Goal: Task Accomplishment & Management: Manage account settings

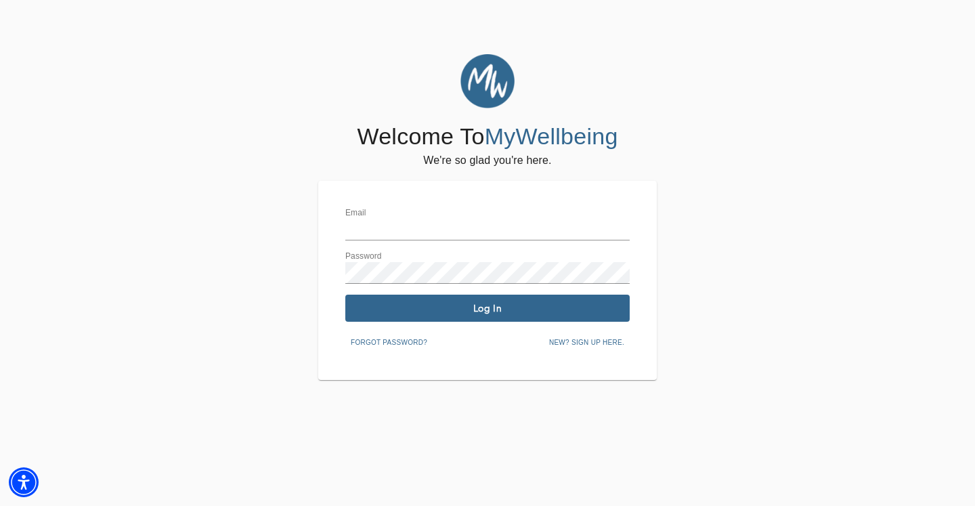
type input "[PERSON_NAME][EMAIL_ADDRESS][DOMAIN_NAME]"
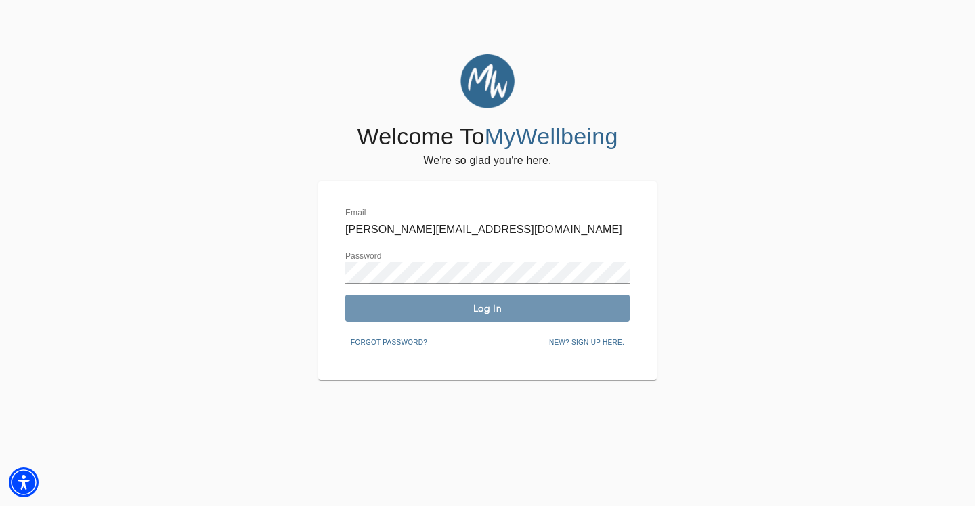
click at [421, 301] on button "Log In" at bounding box center [487, 307] width 284 height 27
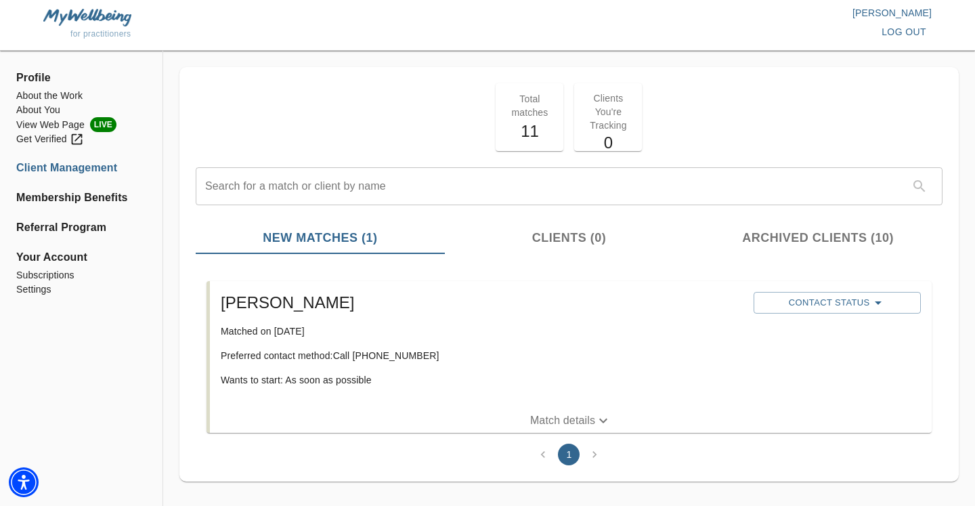
scroll to position [14, 0]
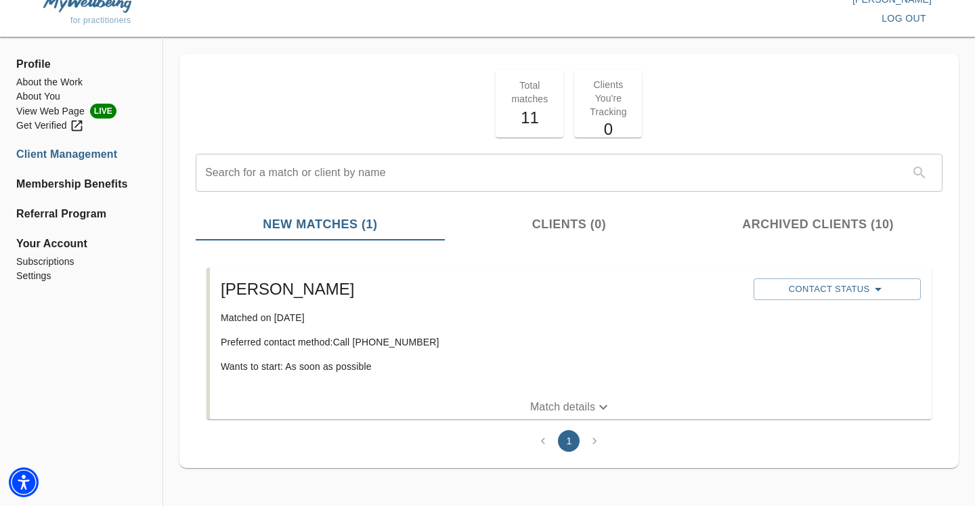
click at [560, 406] on p "Match details" at bounding box center [562, 407] width 65 height 16
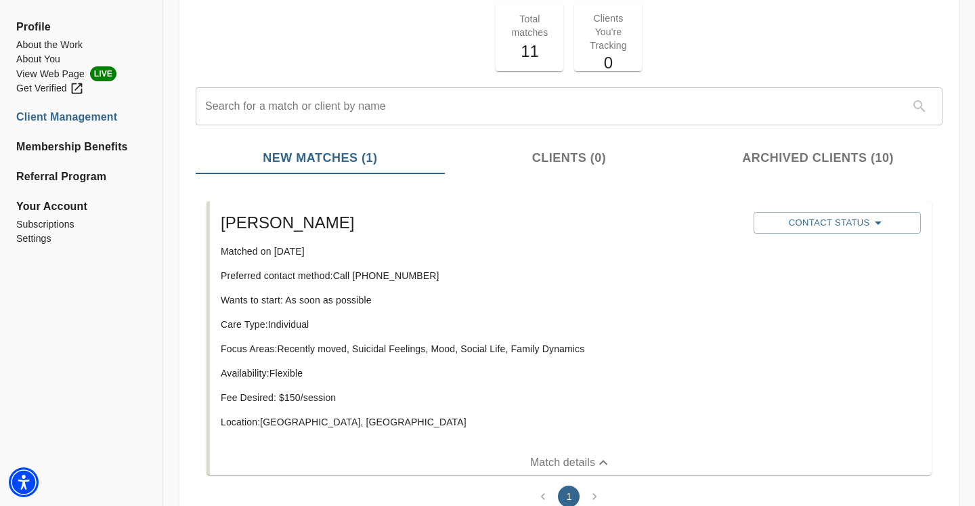
scroll to position [135, 0]
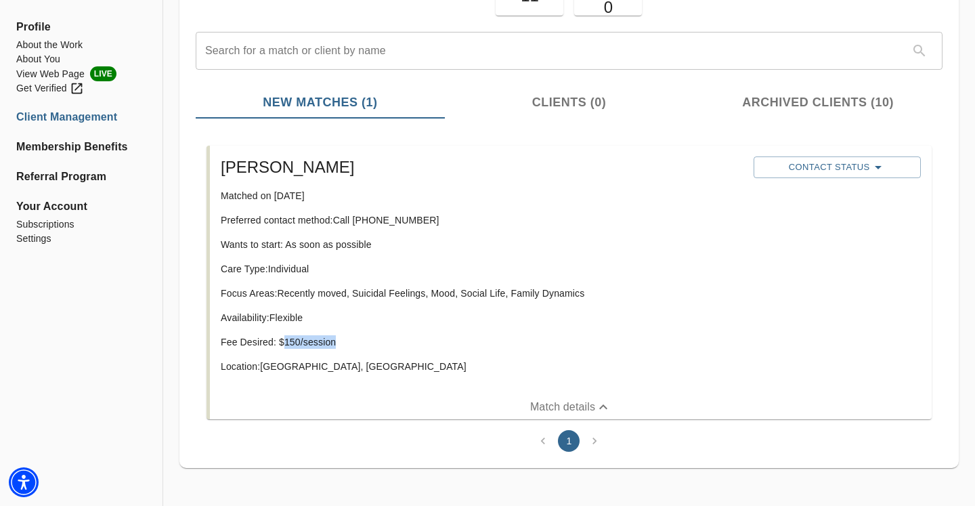
drag, startPoint x: 283, startPoint y: 342, endPoint x: 399, endPoint y: 343, distance: 116.4
click at [400, 343] on p "Fee Desired: $ 150 /session" at bounding box center [482, 342] width 522 height 14
click at [317, 343] on p "Fee Desired: $ 150 /session" at bounding box center [482, 342] width 522 height 14
drag, startPoint x: 280, startPoint y: 341, endPoint x: 389, endPoint y: 342, distance: 109.0
click at [389, 342] on p "Fee Desired: $ 150 /session" at bounding box center [482, 342] width 522 height 14
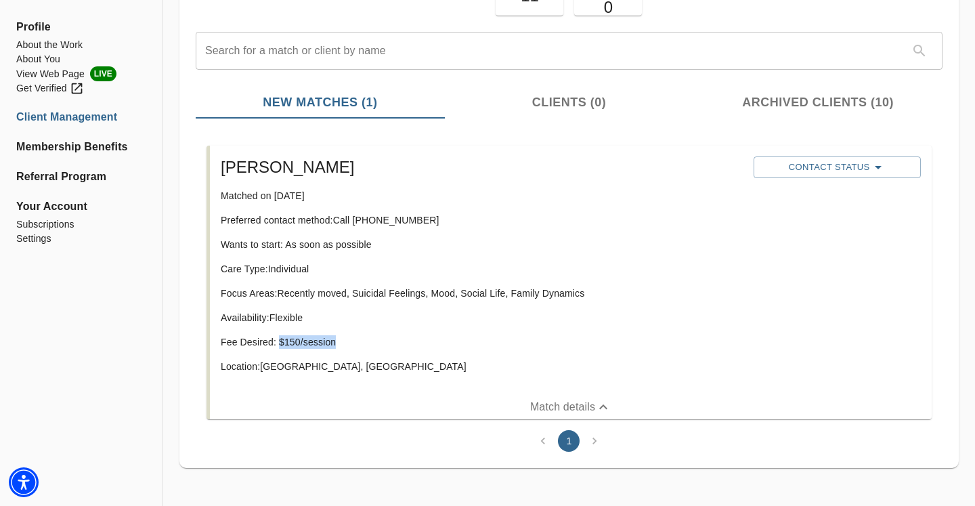
click at [389, 342] on p "Fee Desired: $ 150 /session" at bounding box center [482, 342] width 522 height 14
click at [324, 319] on p "Availability: Flexible" at bounding box center [482, 318] width 522 height 14
drag, startPoint x: 305, startPoint y: 316, endPoint x: 215, endPoint y: 317, distance: 90.7
click at [215, 317] on div "[PERSON_NAME] Matched on [DATE] Preferred contact method: Call [PHONE_NUMBER] W…" at bounding box center [571, 270] width 722 height 249
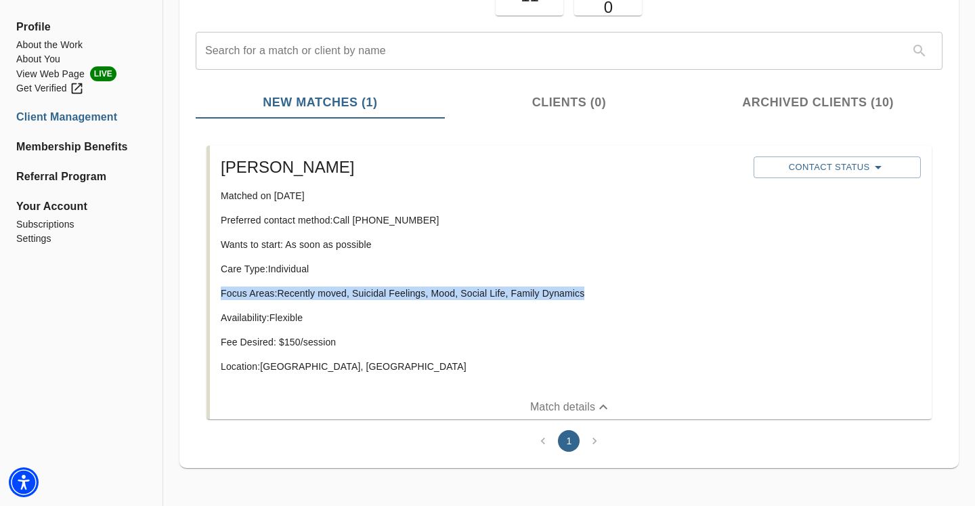
drag, startPoint x: 220, startPoint y: 292, endPoint x: 691, endPoint y: 294, distance: 471.1
click at [691, 294] on p "Focus Areas: Recently moved, Suicidal Feelings, Mood, Social Life, Family Dynam…" at bounding box center [482, 293] width 522 height 14
drag, startPoint x: 586, startPoint y: 294, endPoint x: 197, endPoint y: 296, distance: 388.5
click at [197, 296] on li "[PERSON_NAME] Matched on [DATE] Preferred contact method: Call [PHONE_NUMBER] W…" at bounding box center [569, 282] width 747 height 284
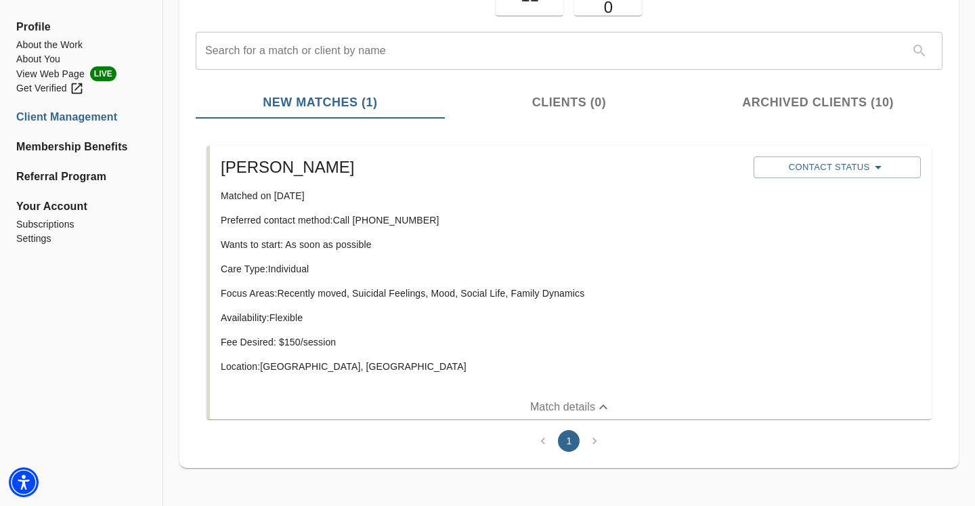
click at [224, 268] on p "Care Type: Individual" at bounding box center [482, 269] width 522 height 14
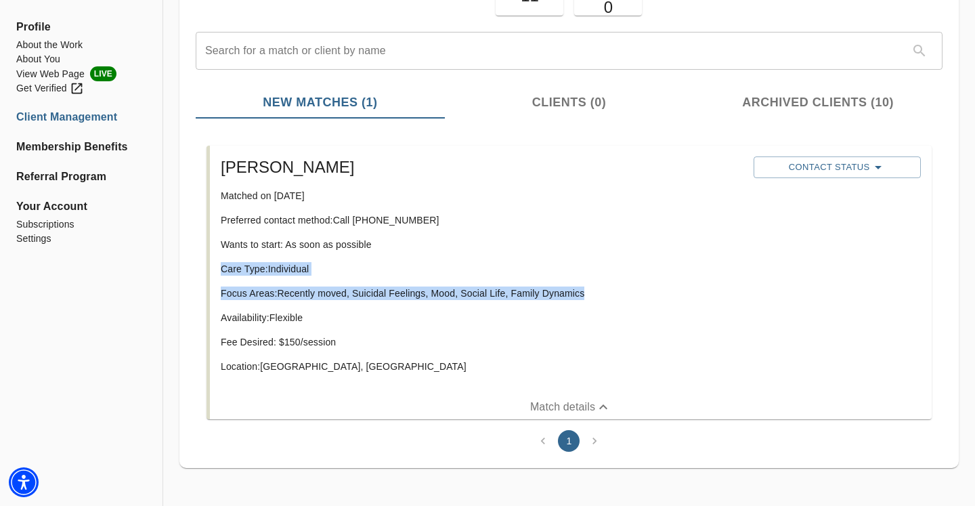
drag, startPoint x: 223, startPoint y: 268, endPoint x: 676, endPoint y: 292, distance: 454.2
click at [677, 293] on div "Care Type: Individual Focus Areas: Recently moved, Suicidal Feelings, Mood, Soc…" at bounding box center [482, 323] width 522 height 122
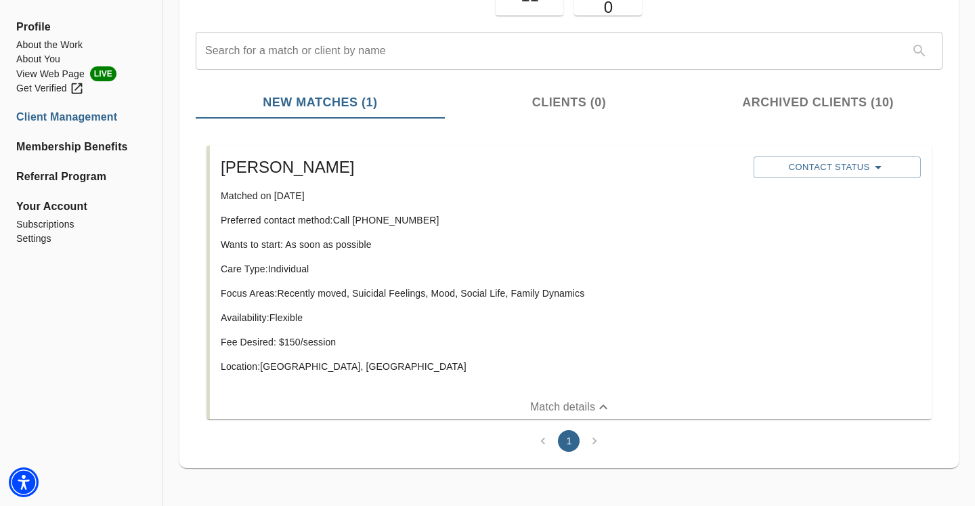
click at [675, 295] on p "Focus Areas: Recently moved, Suicidal Feelings, Mood, Social Life, Family Dynam…" at bounding box center [482, 293] width 522 height 14
click at [862, 166] on span "Contact Status" at bounding box center [836, 167] width 153 height 16
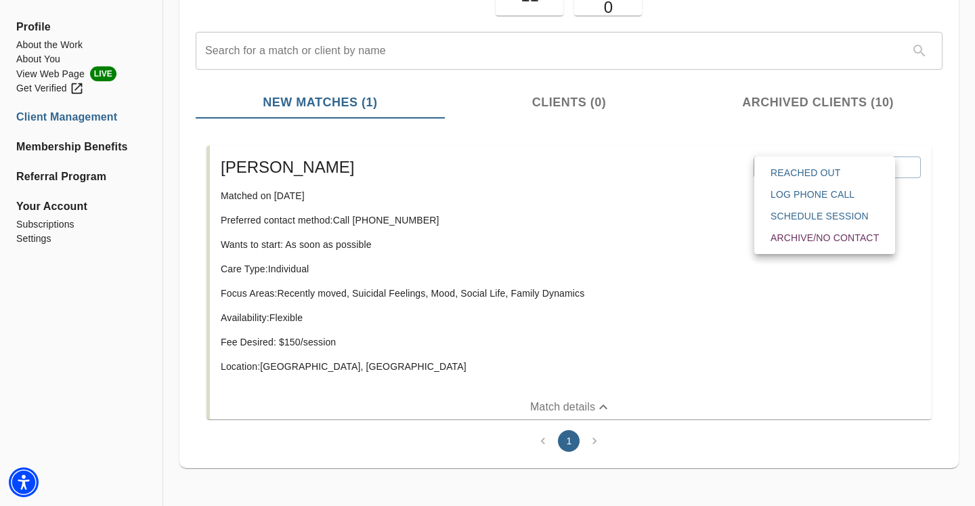
drag, startPoint x: 817, startPoint y: 190, endPoint x: 812, endPoint y: 133, distance: 57.1
click at [812, 132] on div "Reached Out Log Phone Call Schedule session Archive/No contact" at bounding box center [487, 253] width 975 height 506
click at [815, 166] on span "Reached Out" at bounding box center [824, 173] width 108 height 14
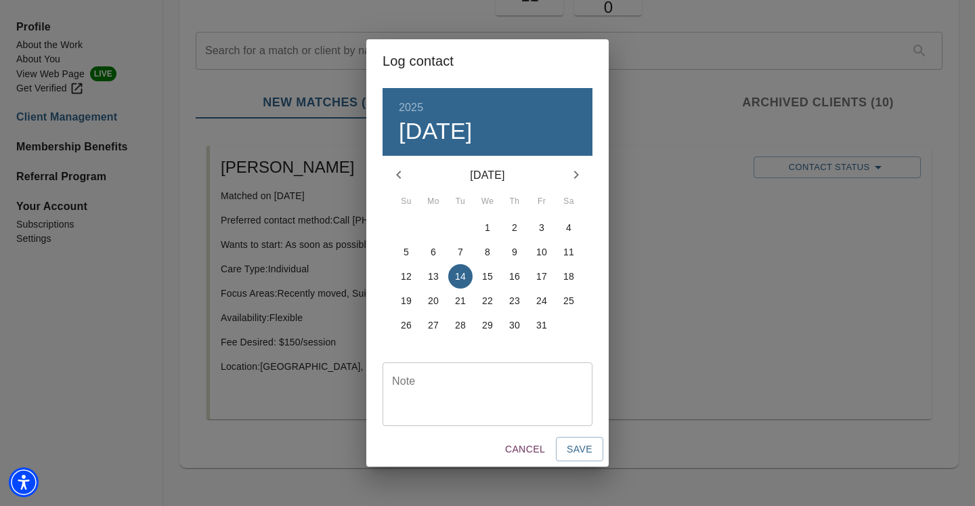
click at [470, 400] on textarea at bounding box center [487, 393] width 191 height 39
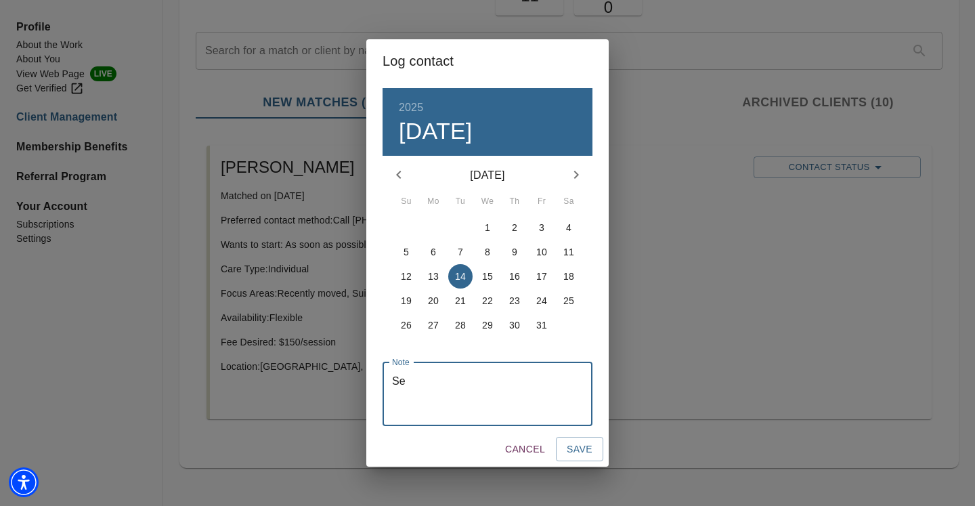
type textarea "S"
type textarea "P"
click at [545, 397] on textarea "Called Ct - not interested in moving forward due to wanting to work in-network …" at bounding box center [487, 393] width 191 height 39
type textarea "Called Ct - not interested in moving forward due to wanting to work with in-net…"
click at [583, 443] on span "Save" at bounding box center [580, 449] width 26 height 17
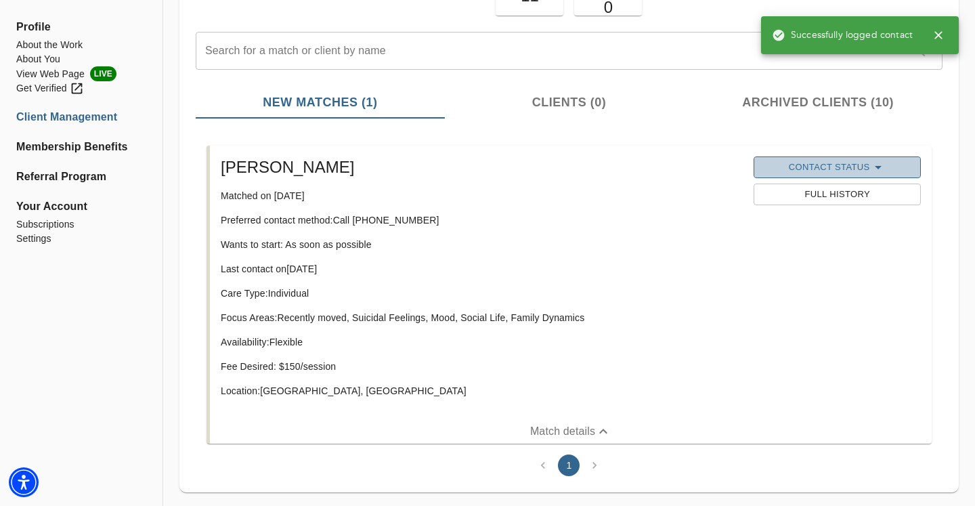
click at [816, 170] on span "Contact Status" at bounding box center [836, 167] width 153 height 16
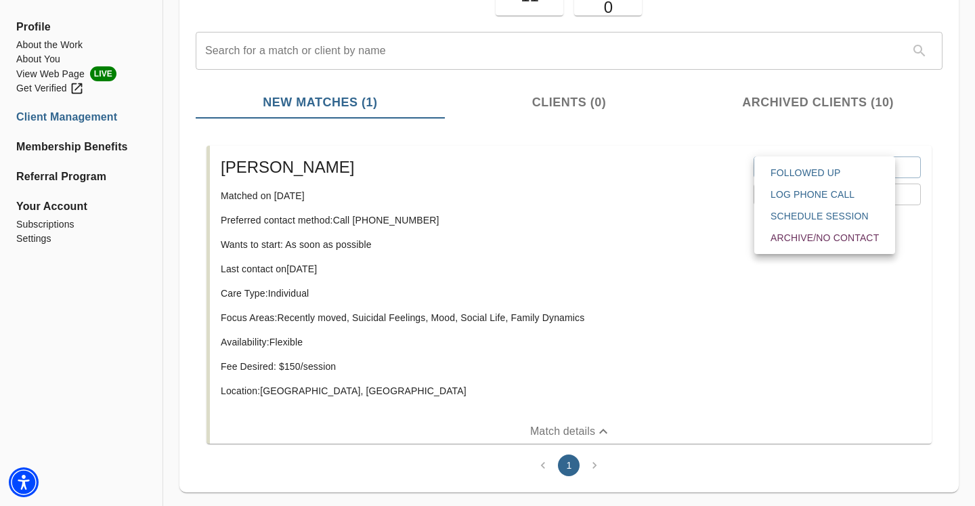
click at [811, 198] on span "Log Phone Call" at bounding box center [824, 195] width 108 height 14
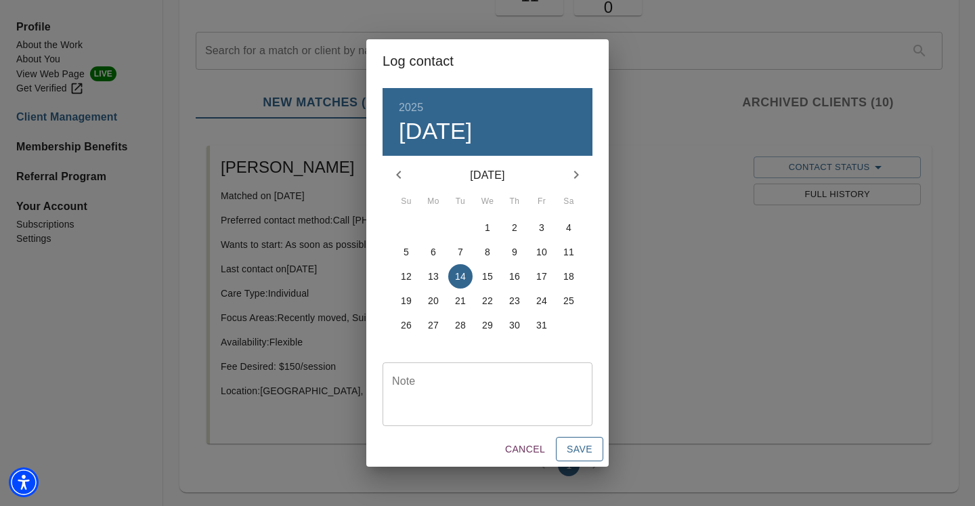
click at [589, 453] on span "Save" at bounding box center [580, 449] width 26 height 17
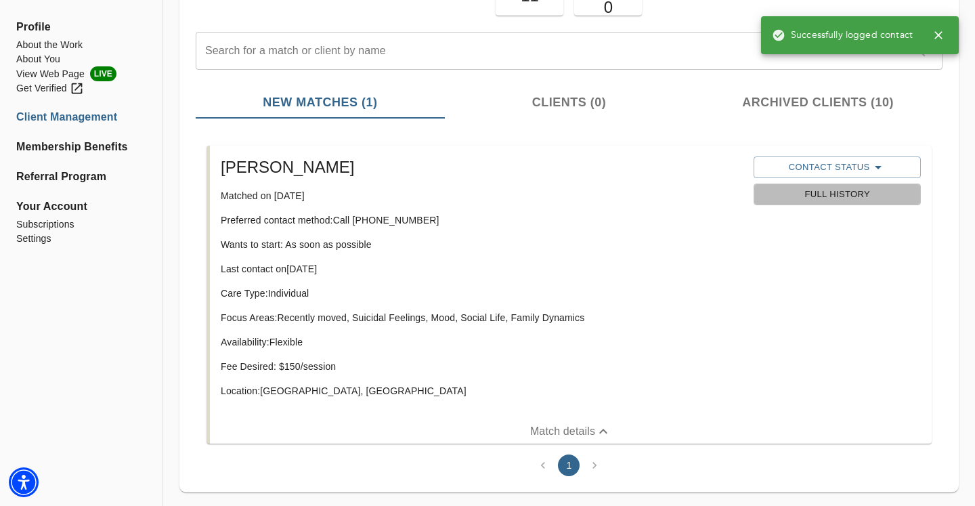
click at [874, 188] on span "Full History" at bounding box center [836, 195] width 153 height 16
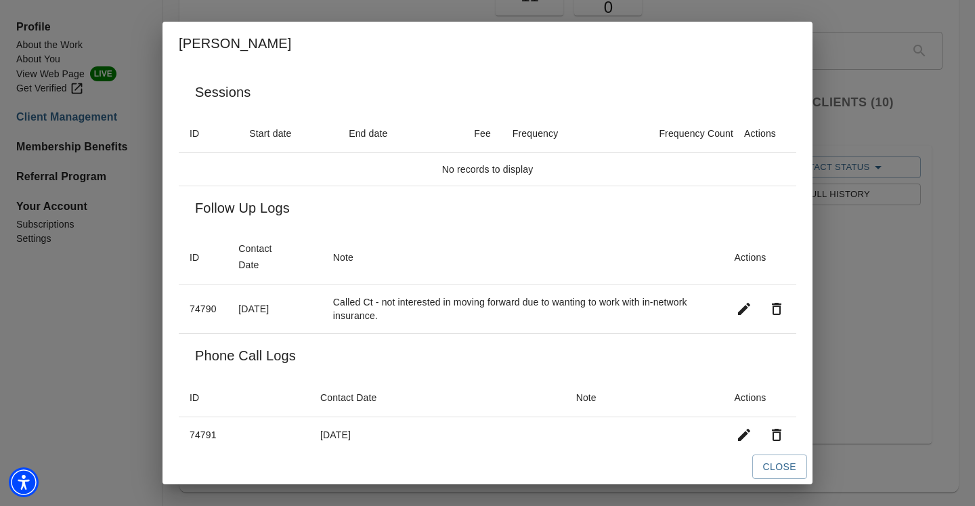
scroll to position [9, 0]
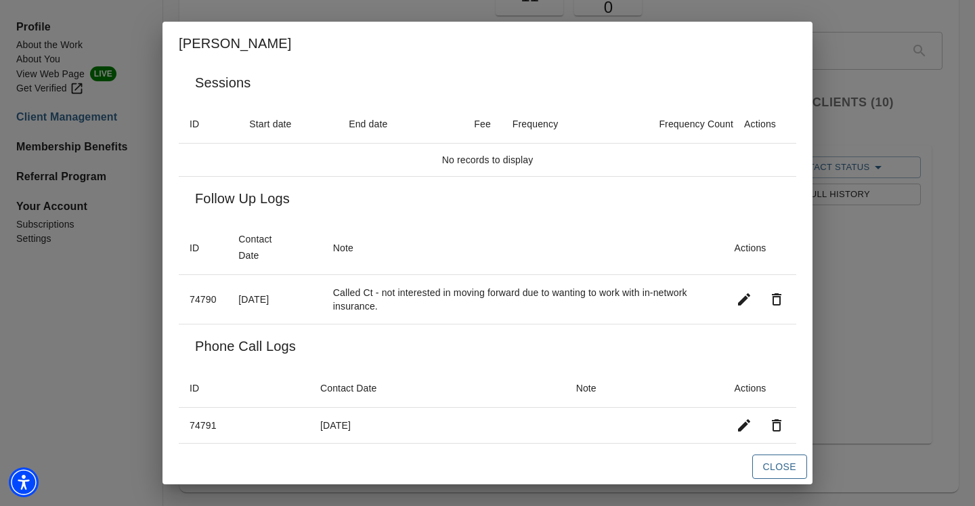
click at [776, 461] on span "Close" at bounding box center [779, 466] width 33 height 17
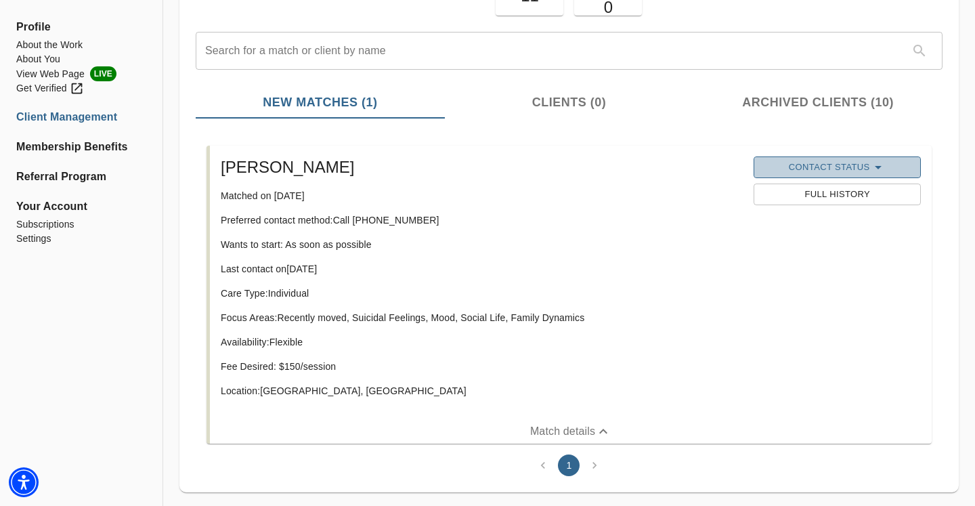
click at [850, 169] on span "Contact Status" at bounding box center [836, 167] width 153 height 16
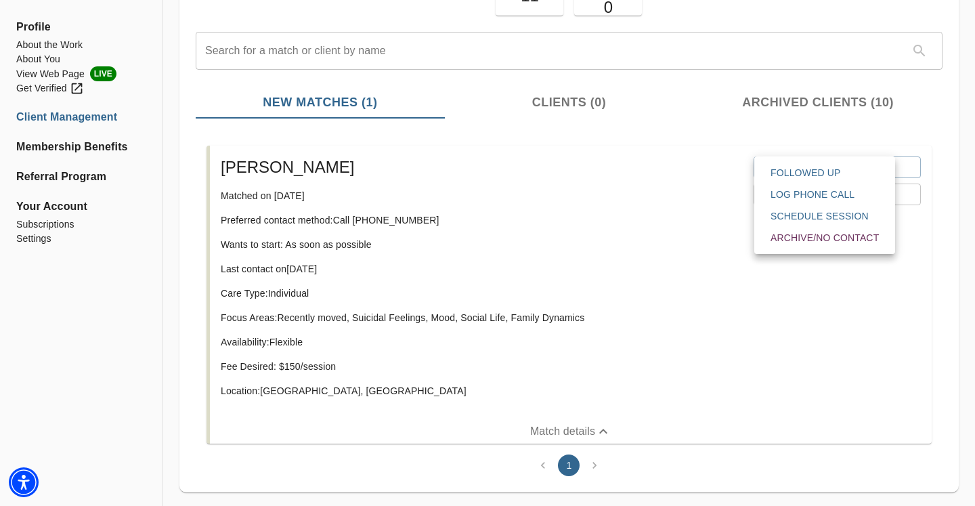
click at [815, 243] on span "Archive/No contact" at bounding box center [824, 238] width 108 height 14
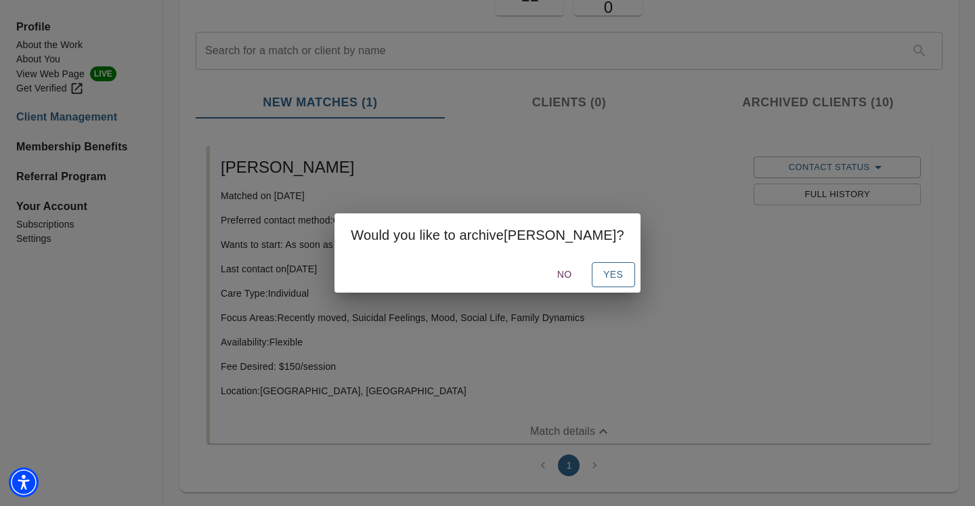
click at [600, 283] on button "Yes" at bounding box center [613, 274] width 43 height 25
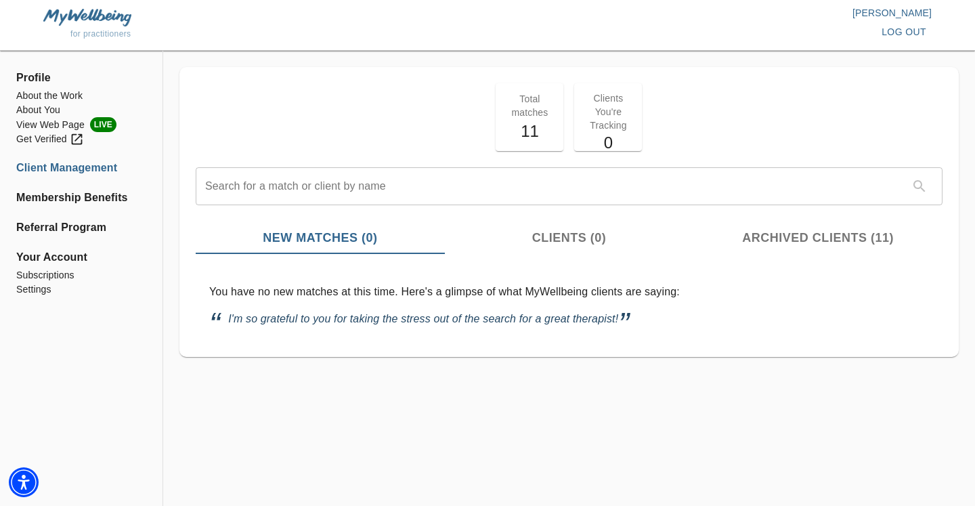
scroll to position [0, 0]
